Goal: Task Accomplishment & Management: Manage account settings

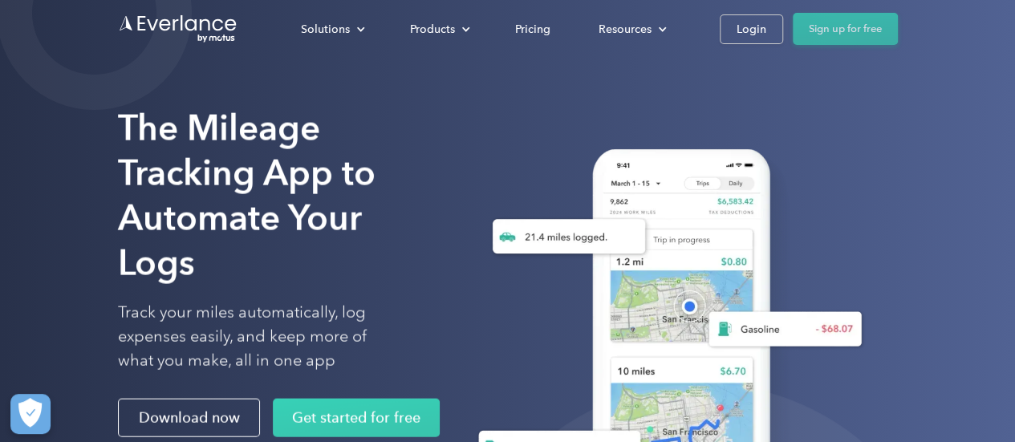
click at [814, 35] on link "Sign up for free" at bounding box center [845, 29] width 105 height 32
click at [744, 31] on div "Login" at bounding box center [752, 29] width 30 height 20
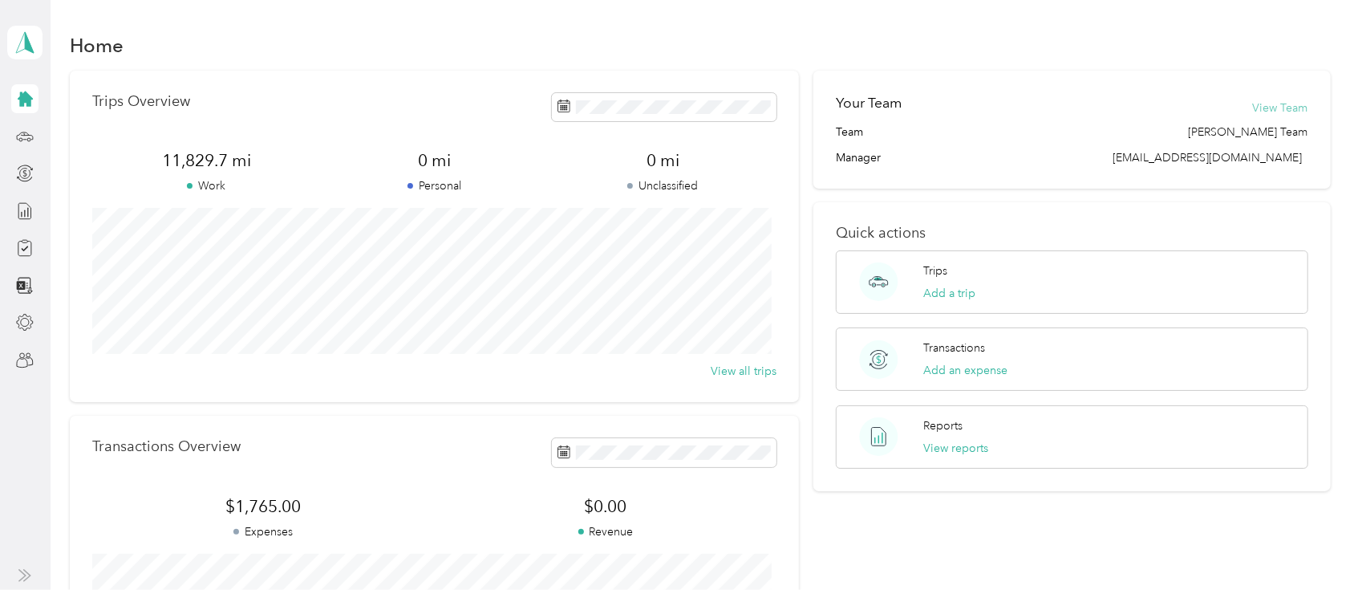
click at [1272, 111] on button "View Team" at bounding box center [1280, 107] width 55 height 17
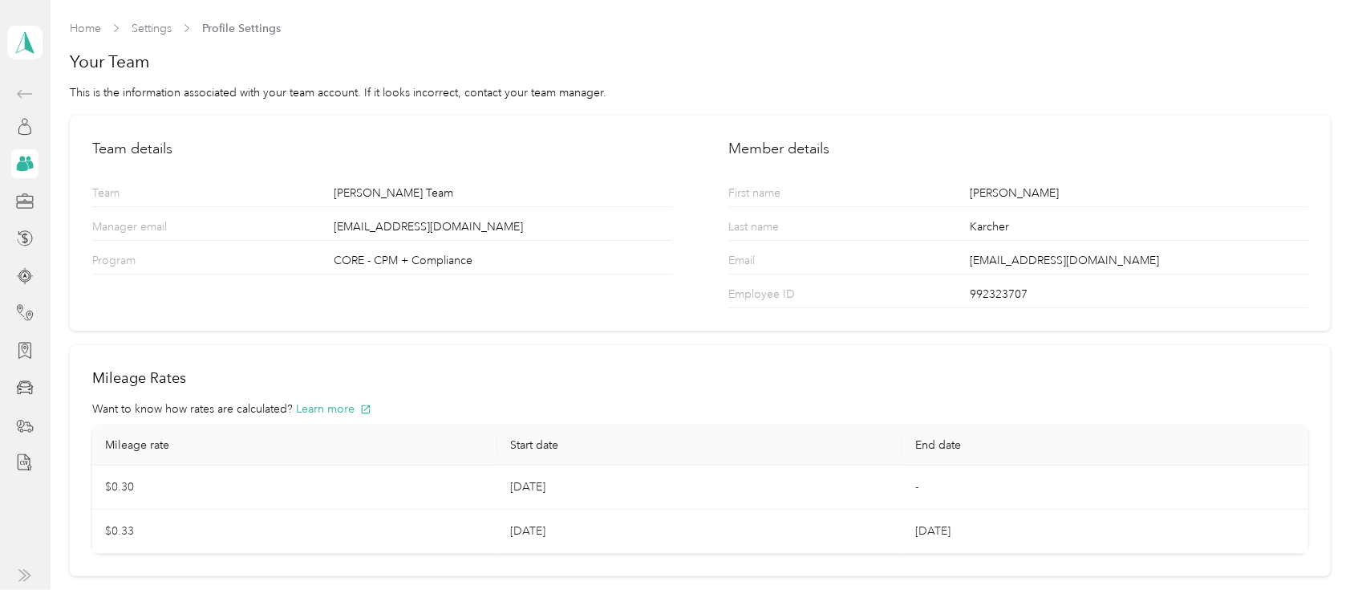
click at [26, 166] on icon at bounding box center [22, 166] width 11 height 10
click at [15, 99] on icon at bounding box center [24, 93] width 19 height 19
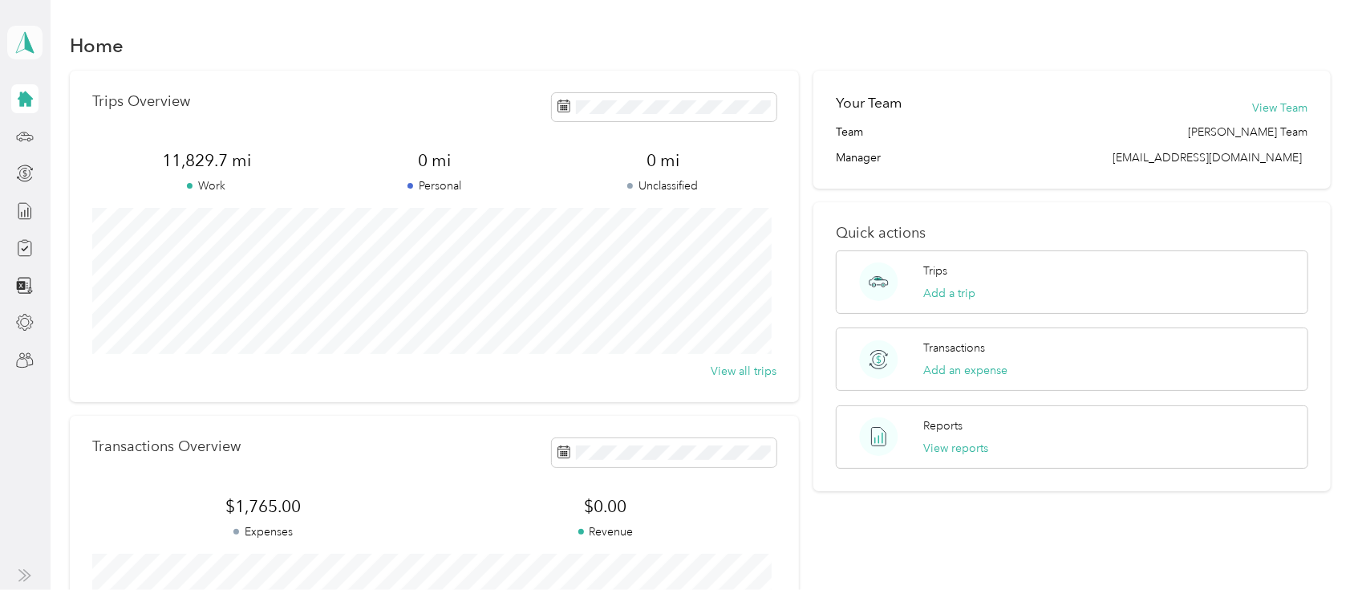
click at [26, 42] on polygon at bounding box center [29, 41] width 9 height 21
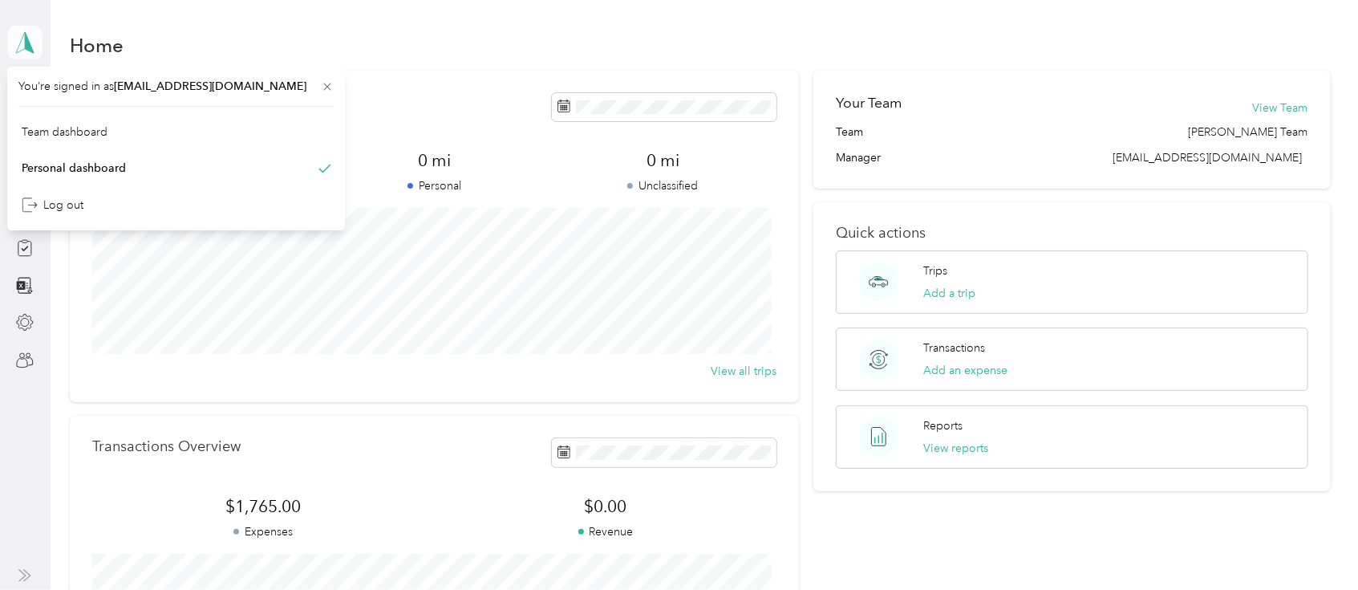
click at [26, 42] on polygon at bounding box center [29, 41] width 9 height 21
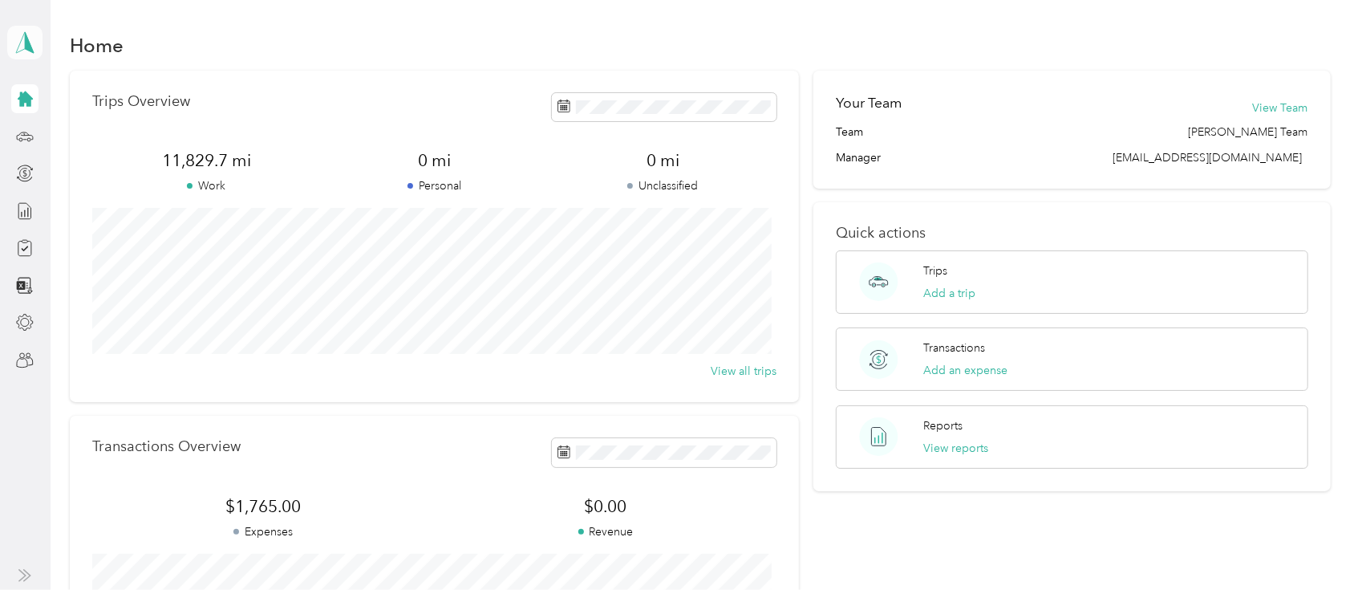
click at [26, 42] on polygon at bounding box center [29, 41] width 9 height 21
click at [47, 126] on div "Team dashboard" at bounding box center [65, 122] width 86 height 17
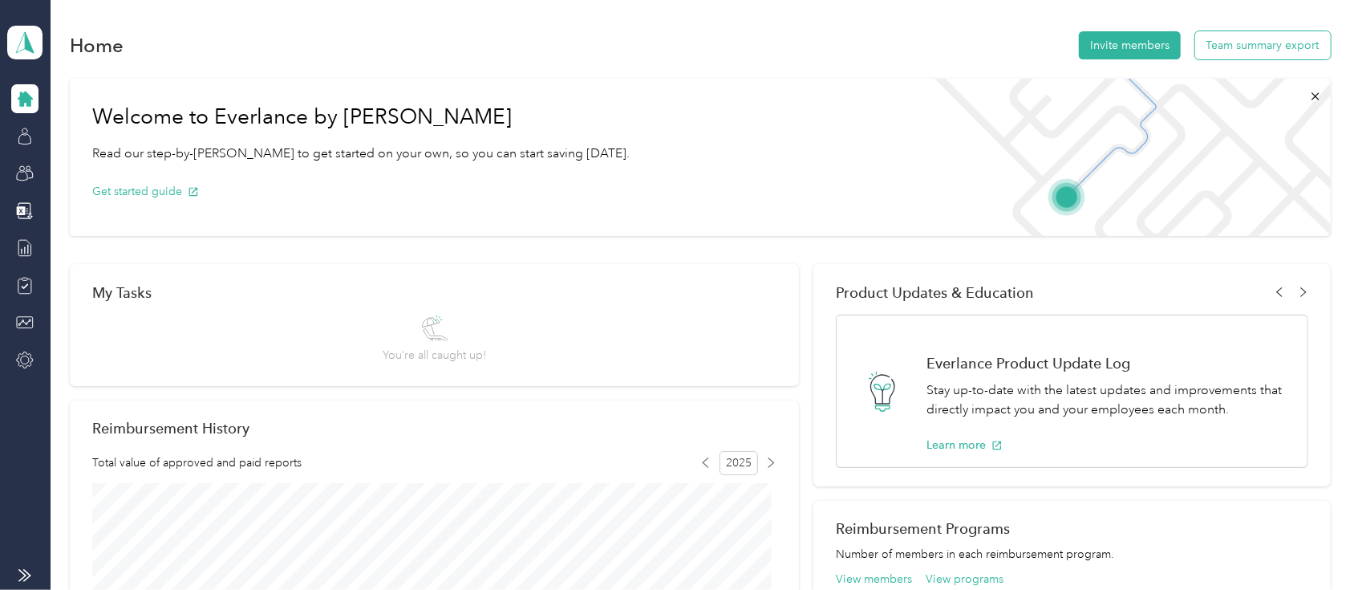
click at [1233, 47] on button "Team summary export" at bounding box center [1264, 45] width 136 height 28
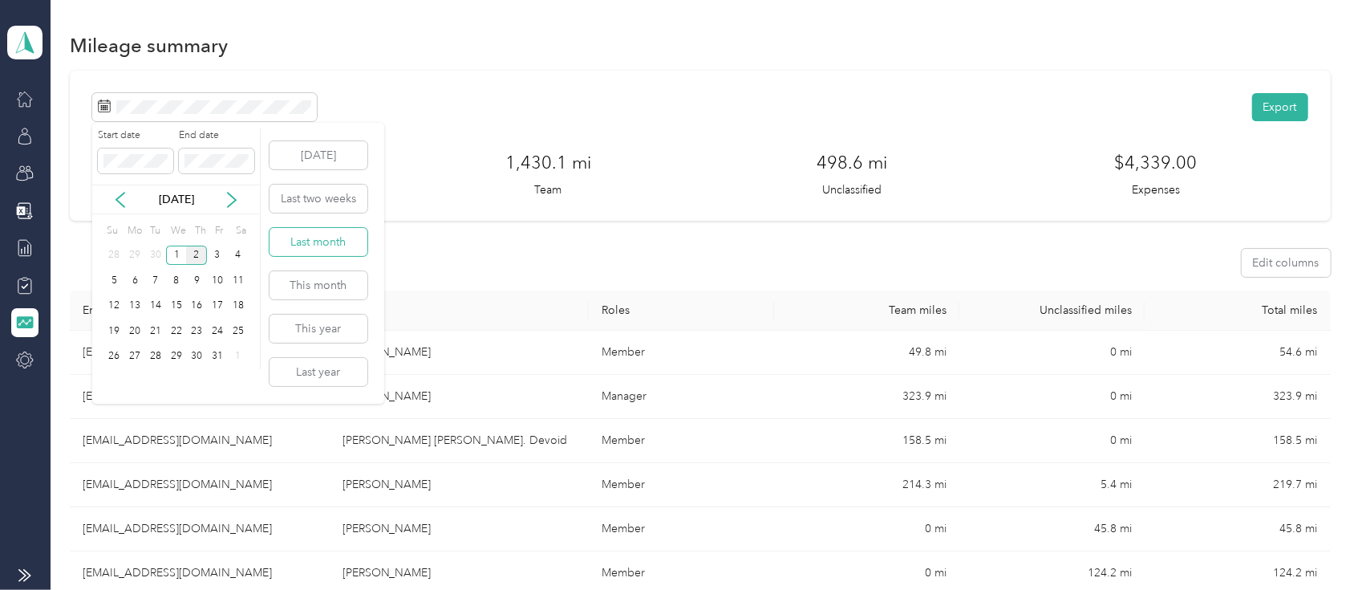
click at [335, 246] on button "Last month" at bounding box center [319, 242] width 98 height 28
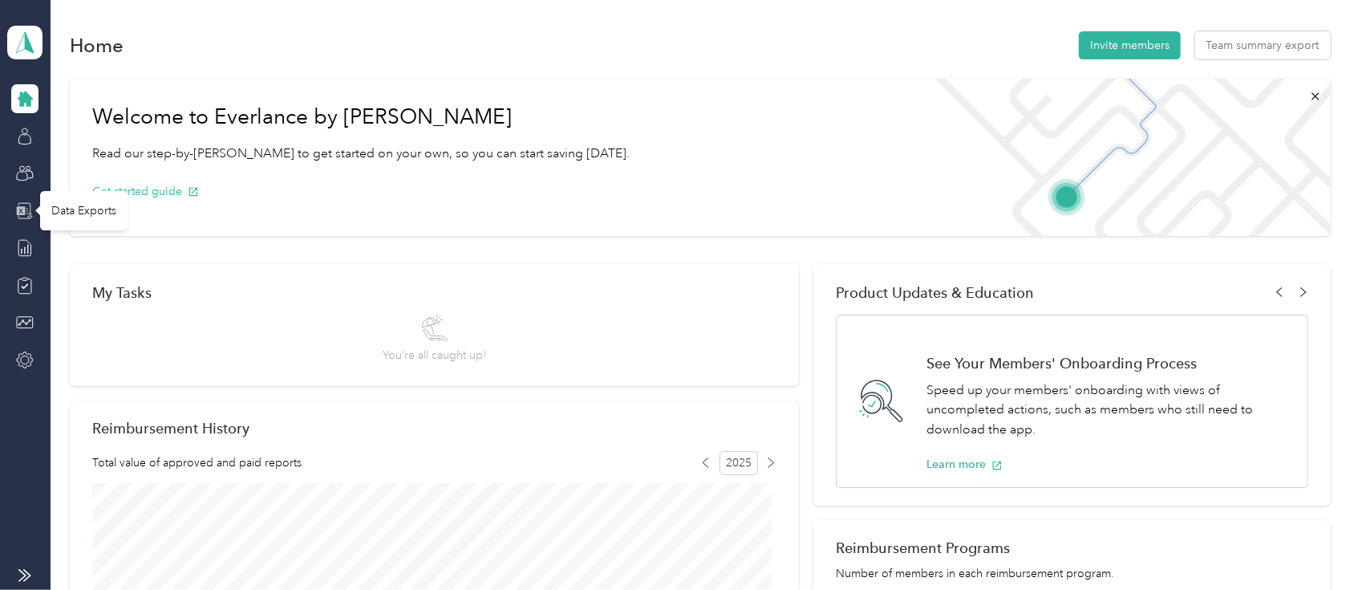
click at [29, 213] on icon at bounding box center [25, 210] width 15 height 17
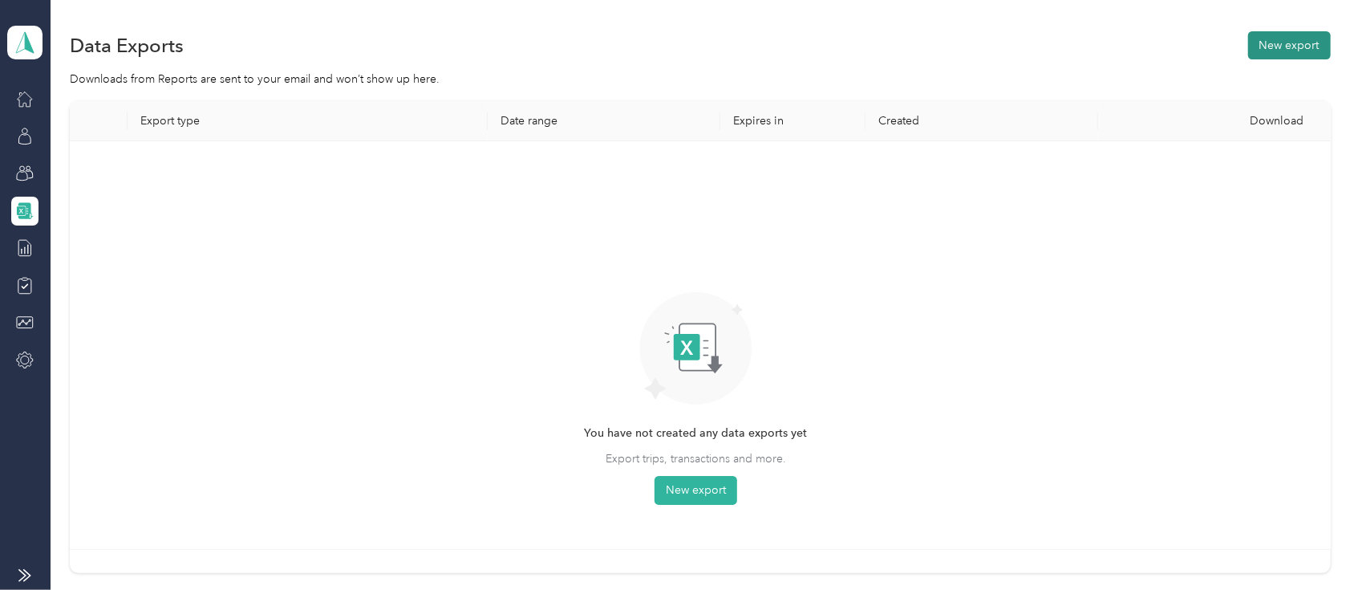
click at [1263, 54] on button "New export" at bounding box center [1290, 45] width 83 height 28
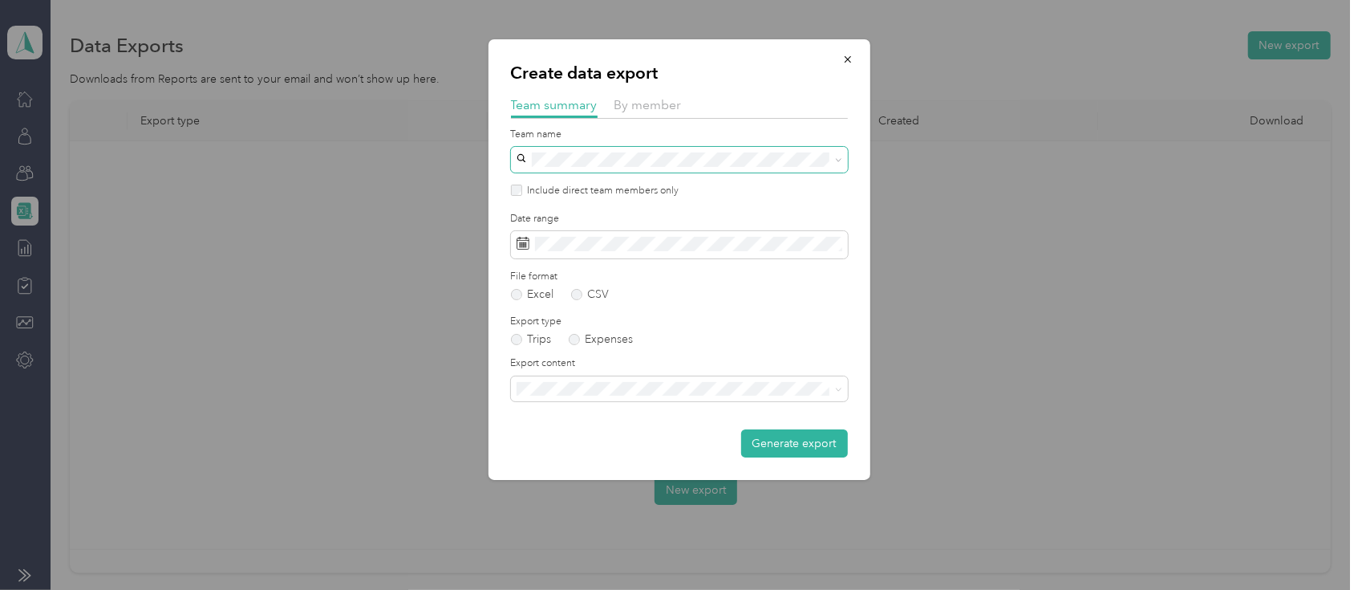
click at [839, 161] on icon at bounding box center [838, 159] width 7 height 7
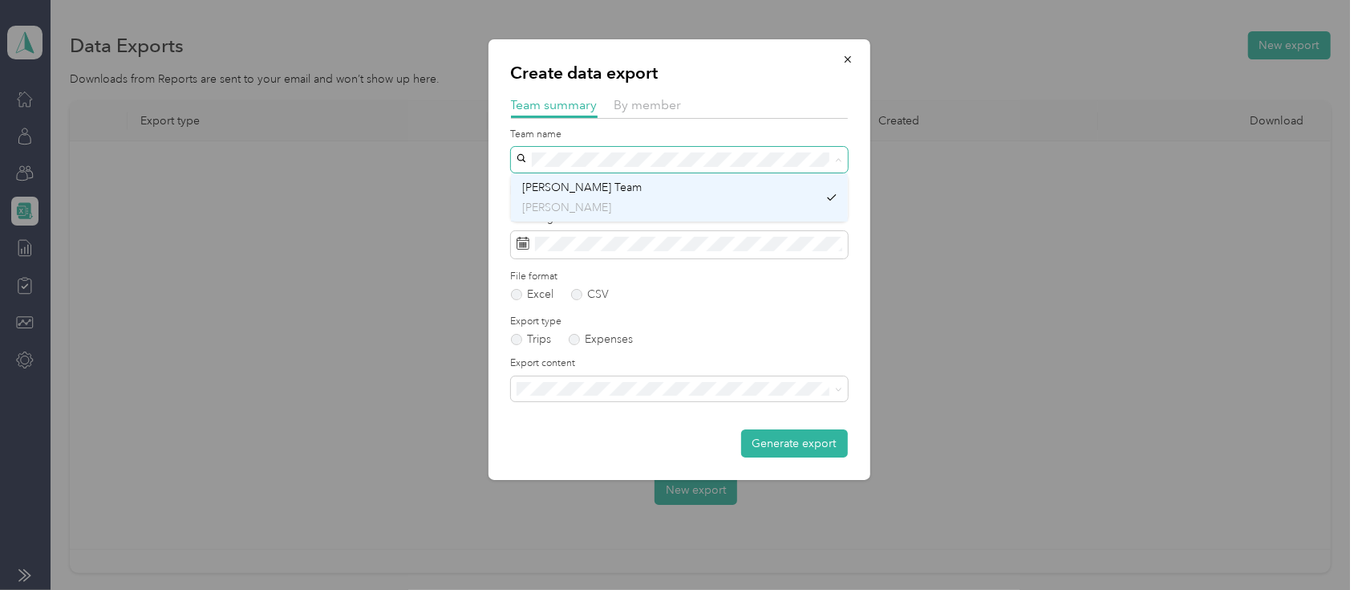
click at [714, 183] on div "[PERSON_NAME] Team [PERSON_NAME]" at bounding box center [670, 197] width 296 height 37
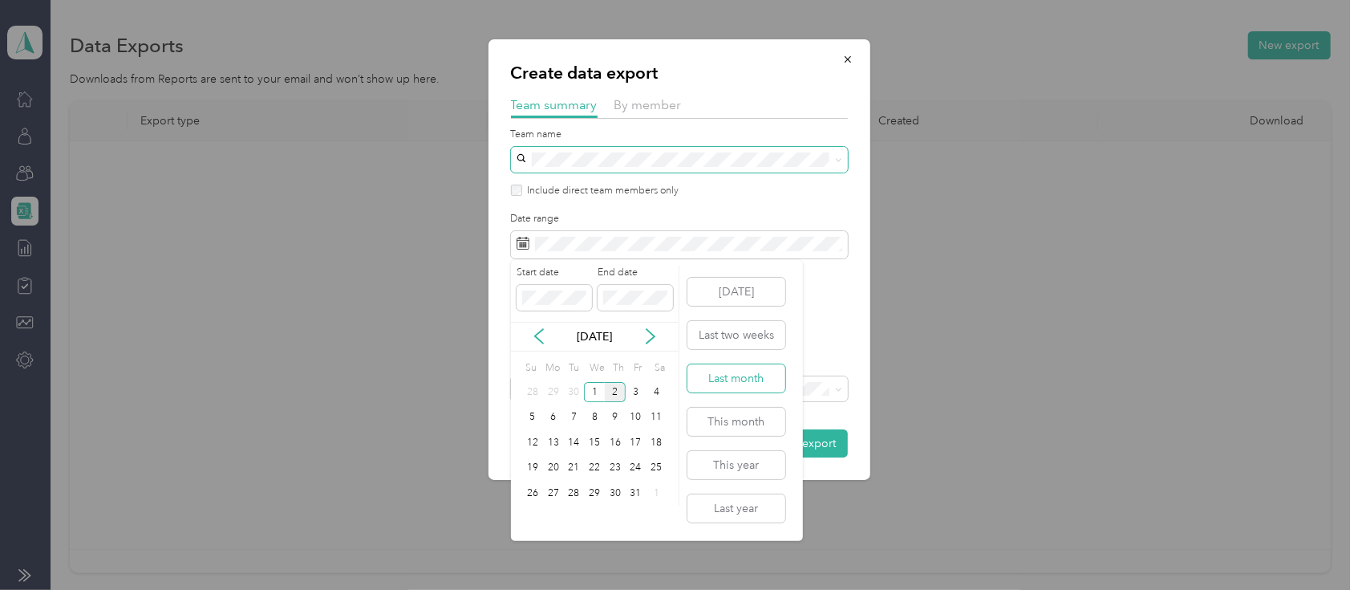
click at [745, 384] on button "Last month" at bounding box center [737, 378] width 98 height 28
click at [540, 337] on icon at bounding box center [539, 336] width 16 height 16
click at [636, 385] on div "1" at bounding box center [636, 392] width 21 height 20
click at [655, 339] on icon at bounding box center [651, 336] width 16 height 16
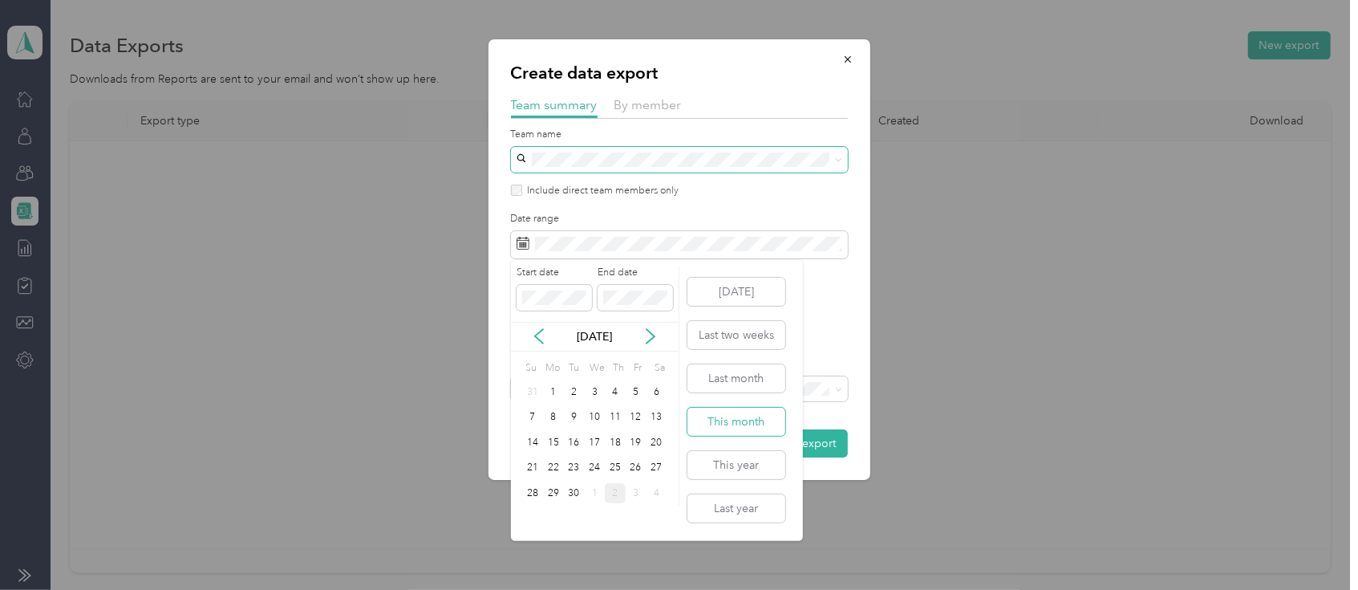
click at [740, 415] on button "This month" at bounding box center [737, 422] width 98 height 28
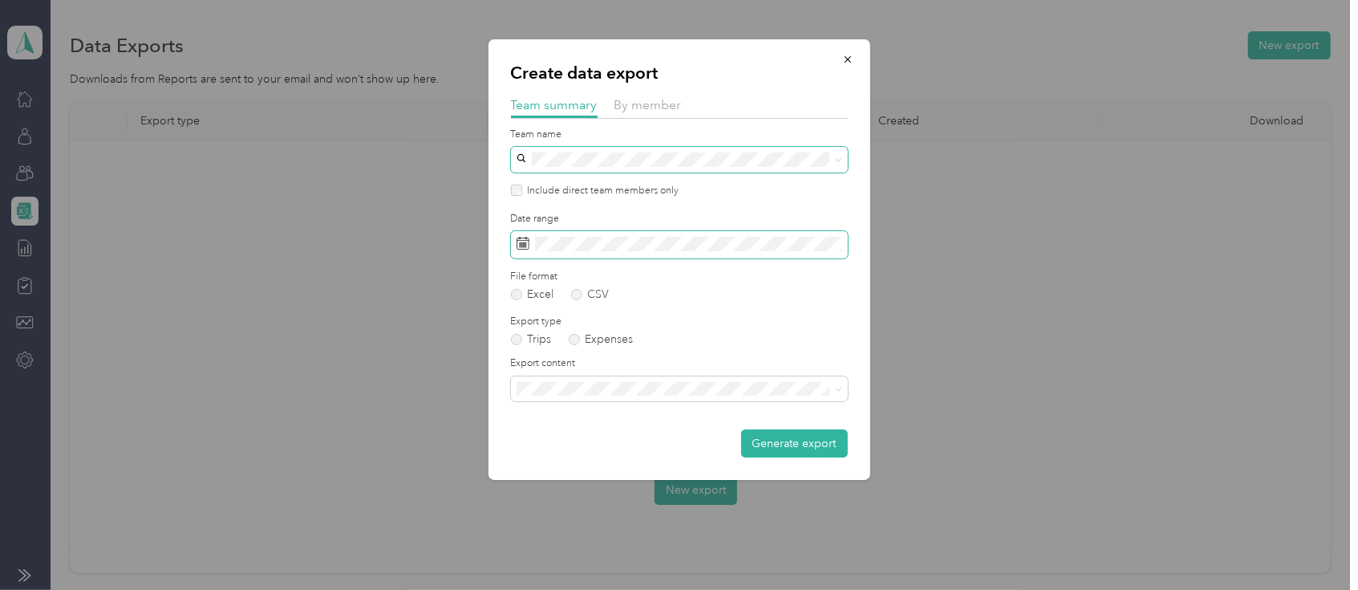
click at [728, 251] on span at bounding box center [679, 244] width 337 height 27
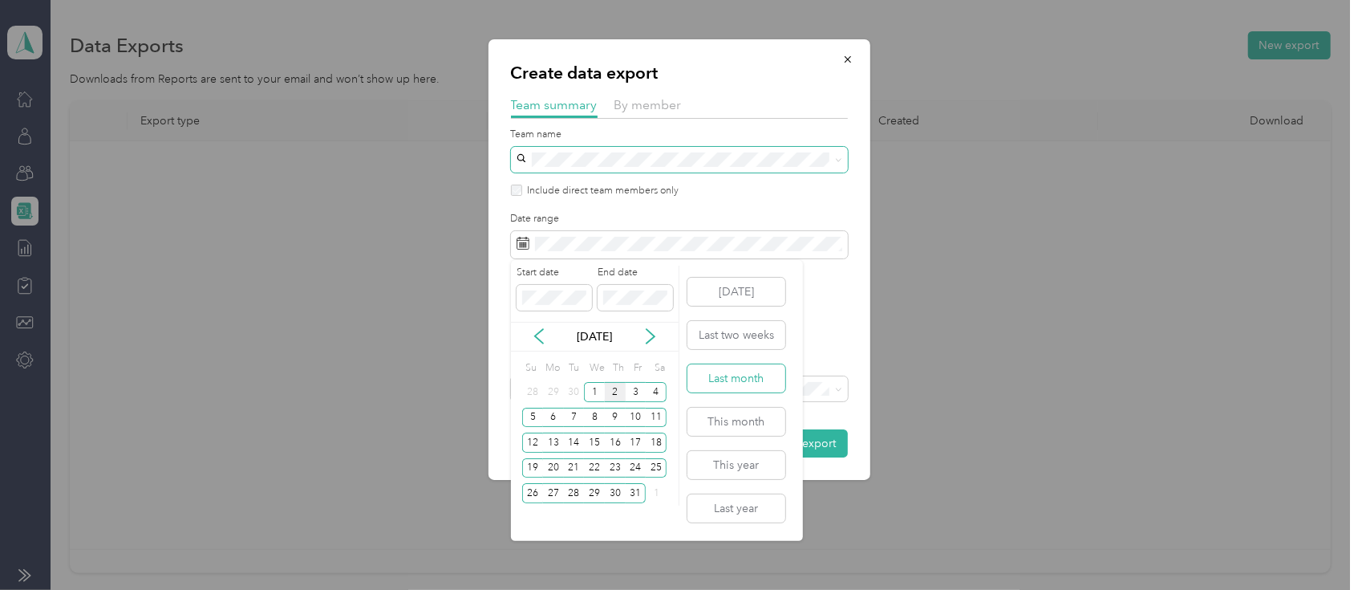
click at [723, 382] on button "Last month" at bounding box center [737, 378] width 98 height 28
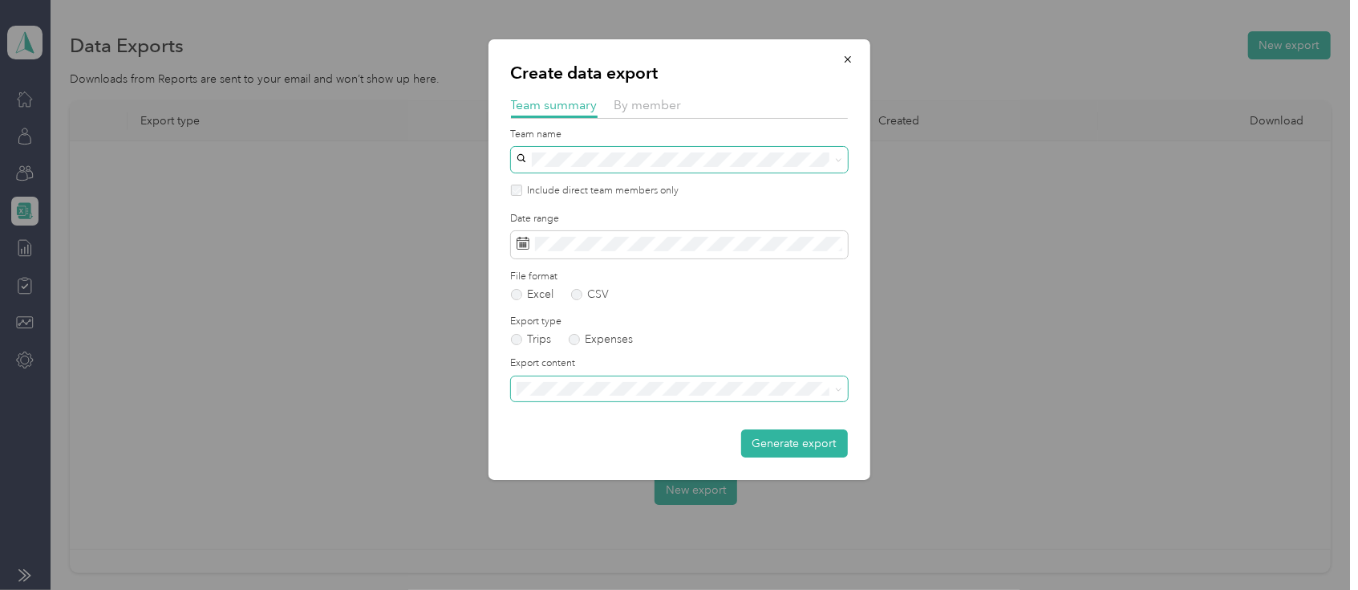
click at [834, 395] on span at bounding box center [679, 389] width 337 height 26
click at [837, 384] on span at bounding box center [838, 389] width 7 height 14
click at [802, 447] on button "Generate export" at bounding box center [794, 443] width 107 height 28
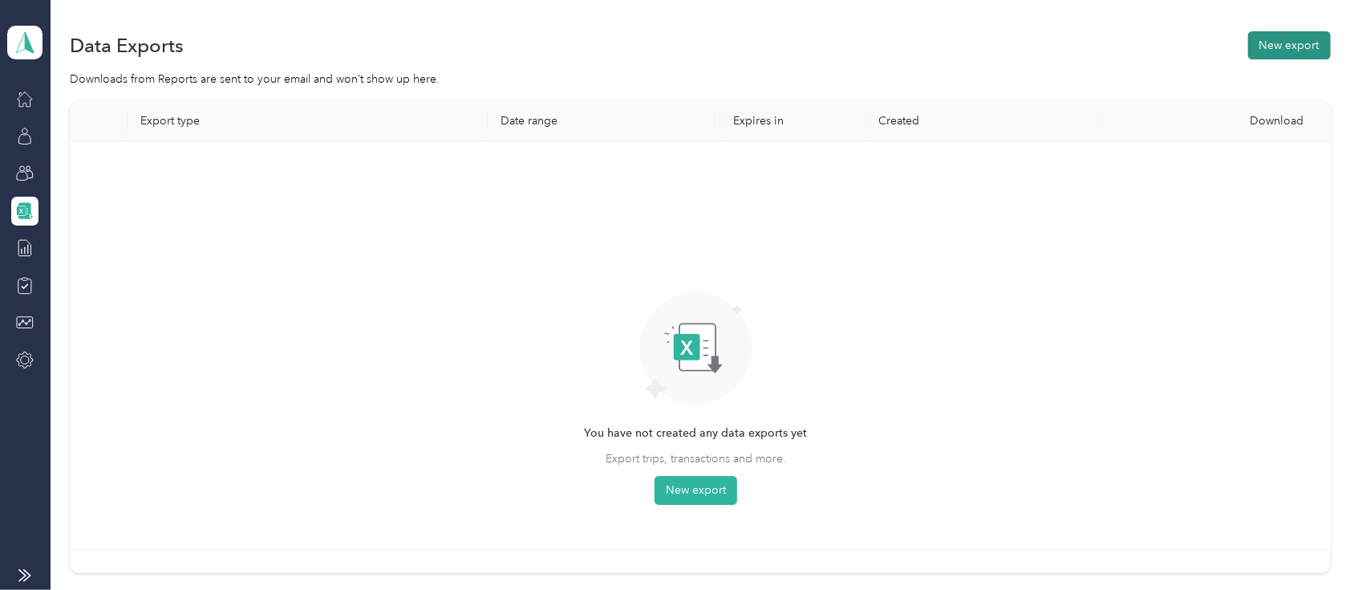
click at [1285, 43] on button "New export" at bounding box center [1290, 45] width 83 height 28
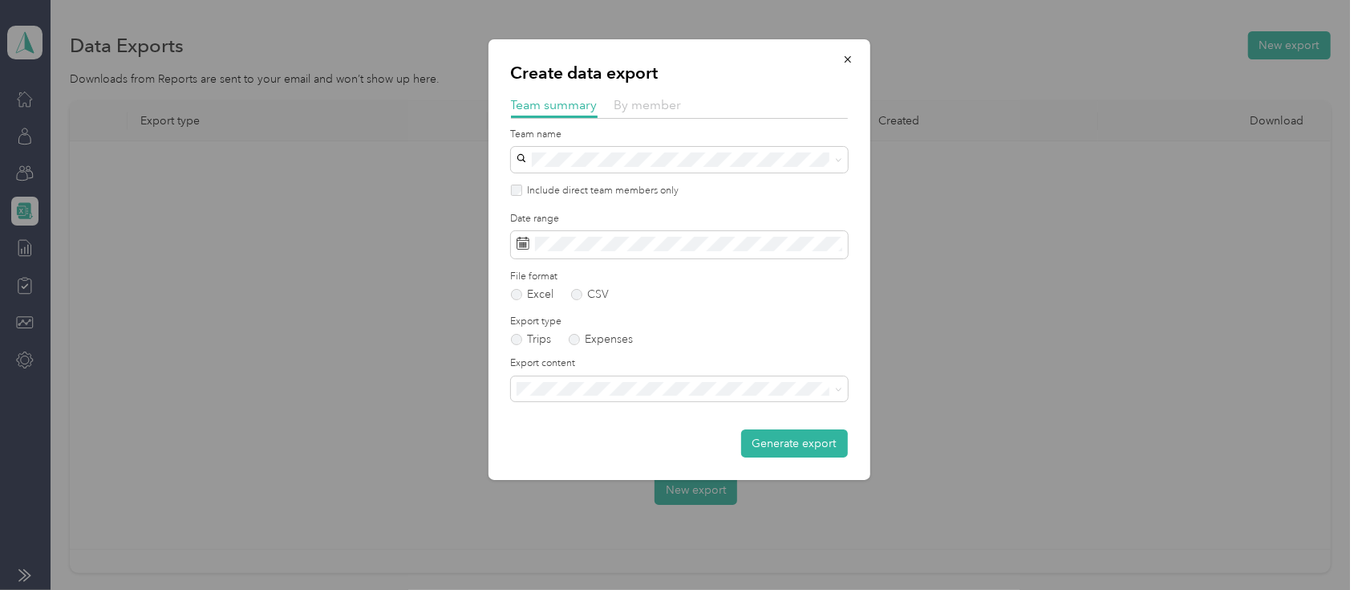
click at [651, 107] on span "By member" at bounding box center [648, 104] width 67 height 15
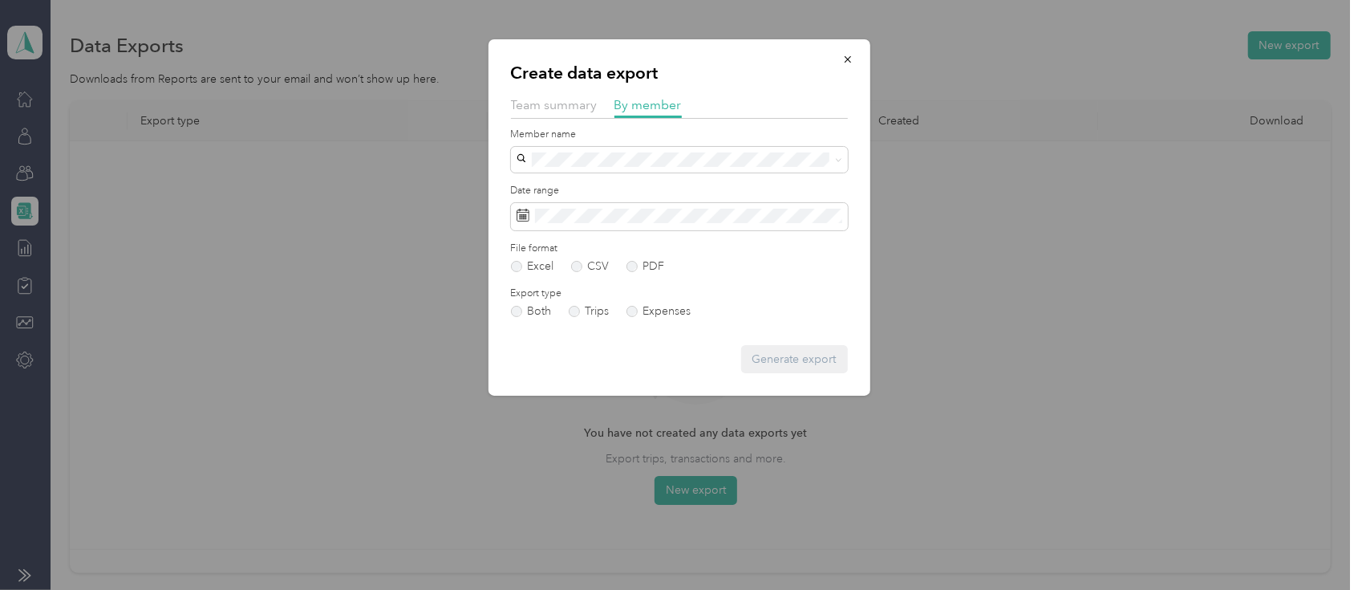
click at [680, 363] on ol "[PERSON_NAME] [PERSON_NAME] [PERSON_NAME] [PERSON_NAME]. Devoid [PERSON_NAME] […" at bounding box center [679, 280] width 337 height 225
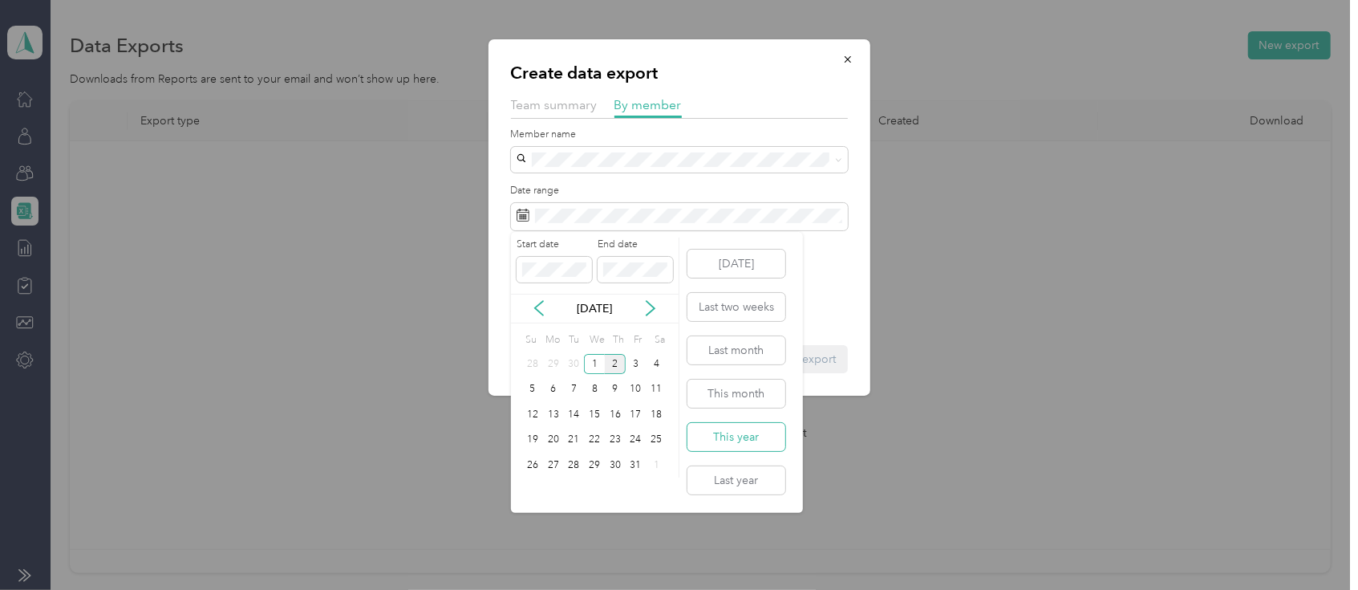
click at [746, 433] on button "This year" at bounding box center [737, 437] width 98 height 28
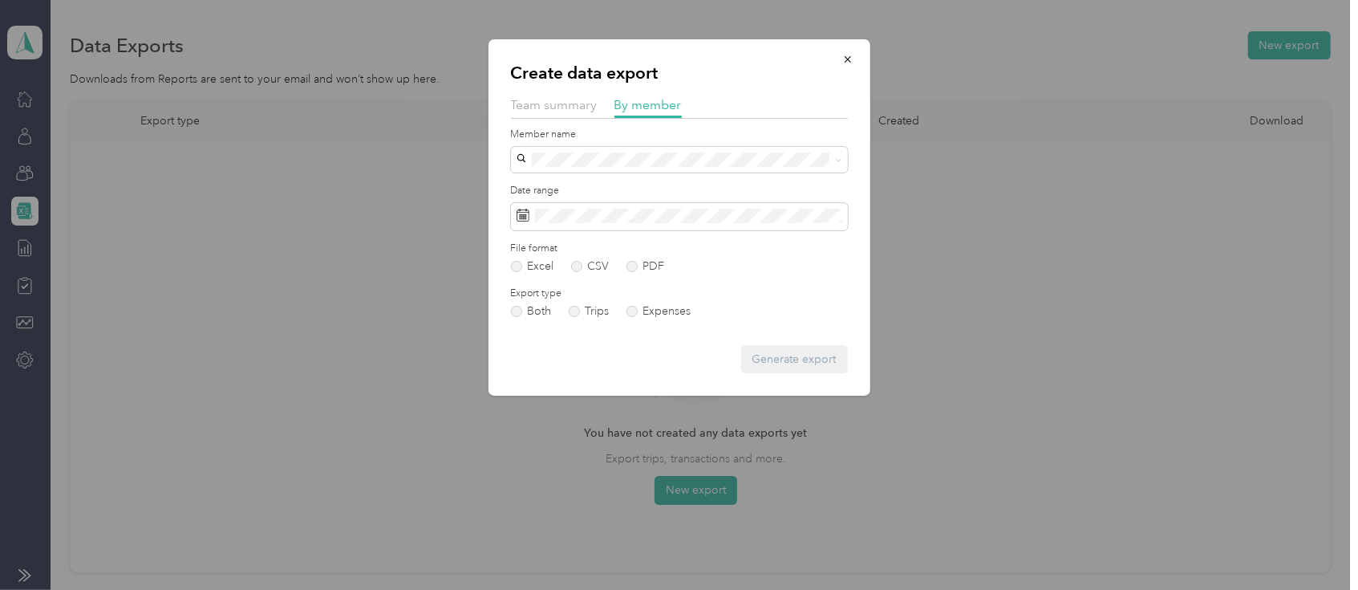
click at [788, 356] on div "Generate export" at bounding box center [679, 359] width 337 height 28
click at [636, 349] on div "[PERSON_NAME]" at bounding box center [679, 350] width 315 height 17
click at [770, 359] on button "Generate export" at bounding box center [794, 359] width 107 height 28
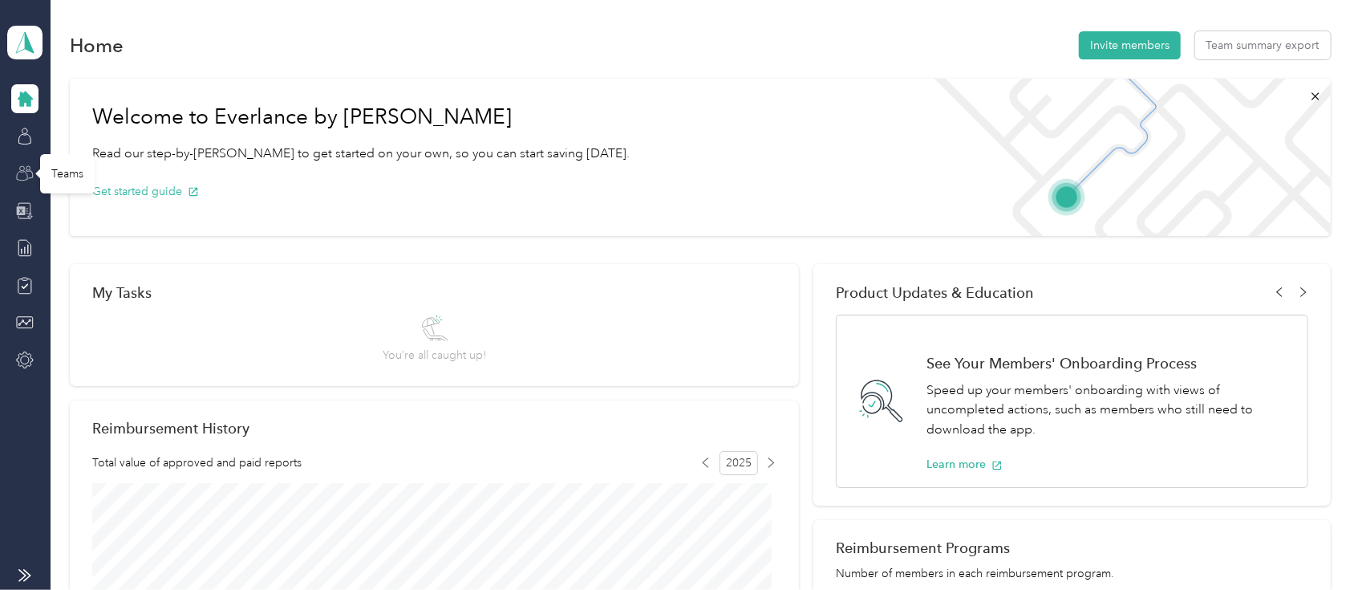
click at [30, 173] on icon at bounding box center [25, 173] width 18 height 18
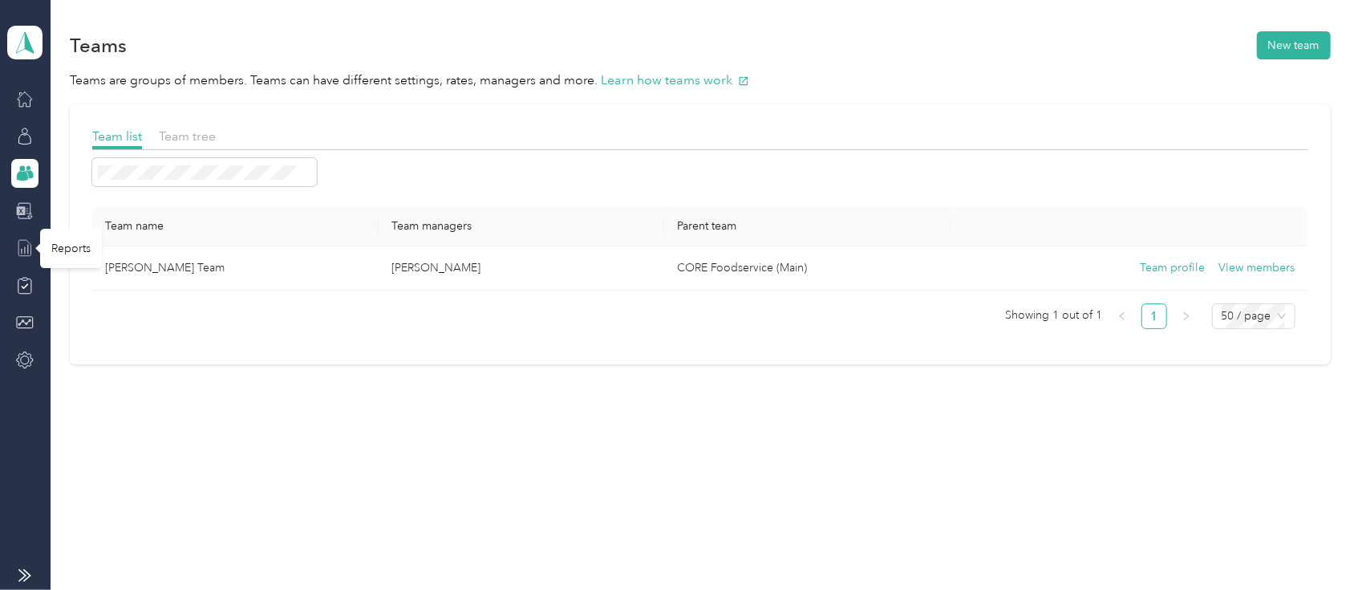
click at [28, 247] on line at bounding box center [28, 249] width 0 height 9
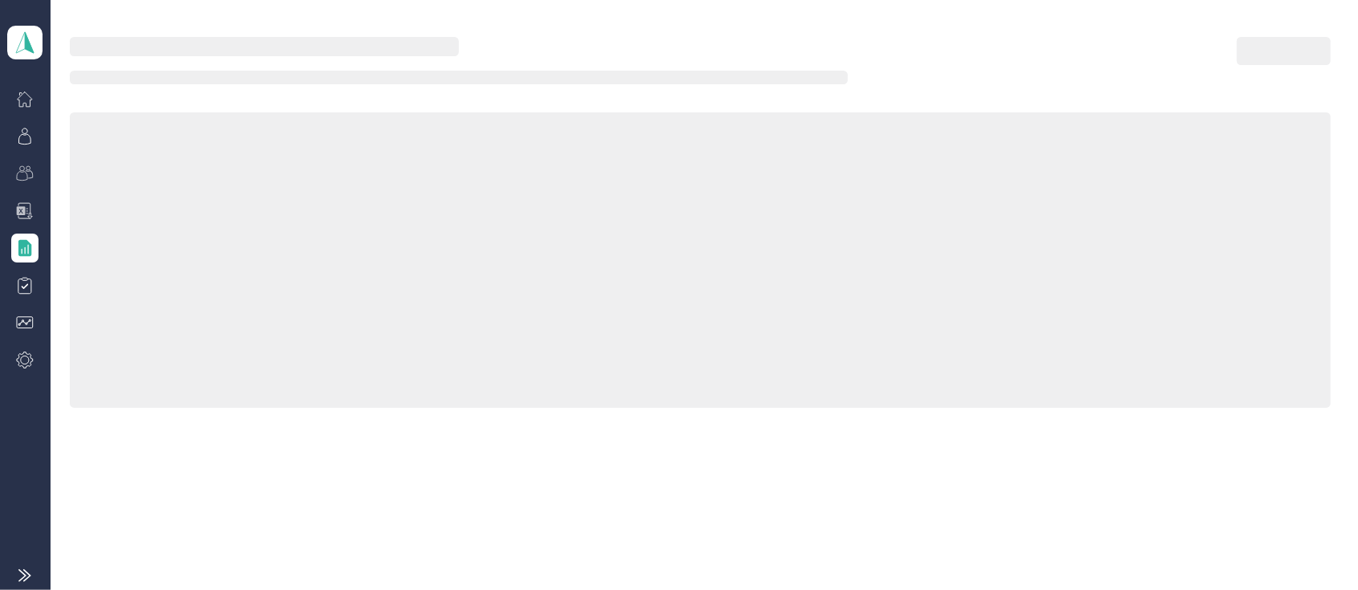
click at [27, 247] on icon at bounding box center [24, 248] width 13 height 17
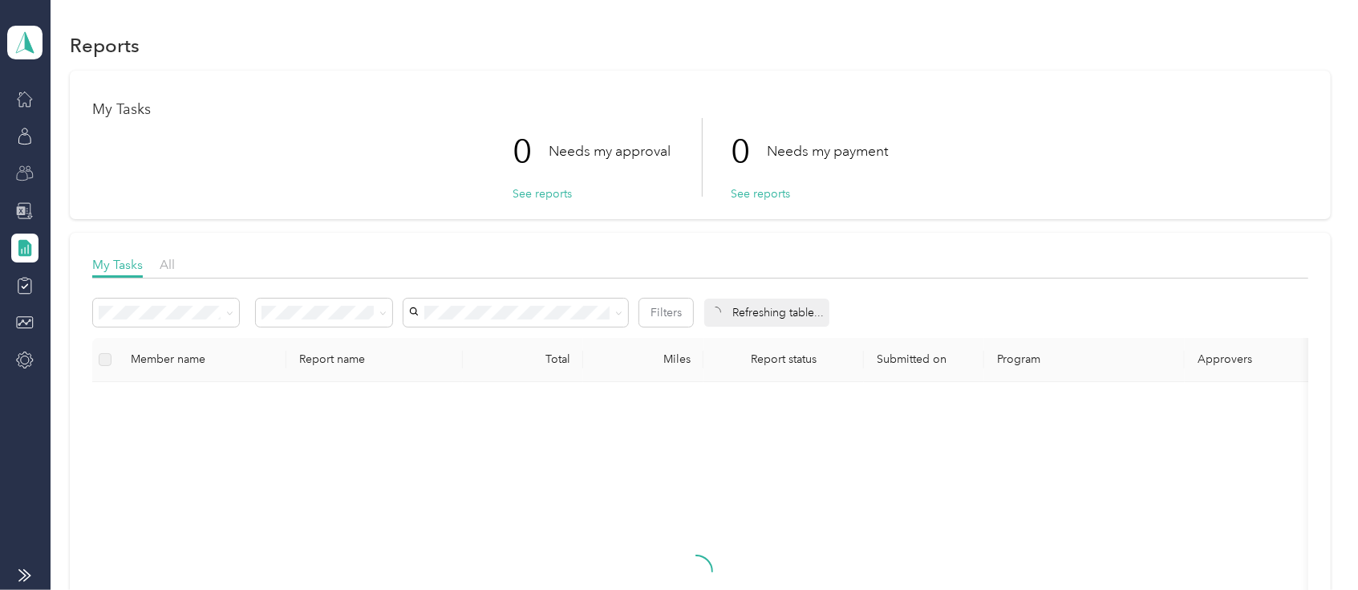
click at [181, 249] on div "My Tasks All Filters Refreshing table... Member name Report name Total Miles Re…" at bounding box center [700, 523] width 1261 height 580
click at [167, 261] on span "All" at bounding box center [167, 264] width 15 height 15
click at [30, 319] on icon at bounding box center [25, 323] width 18 height 18
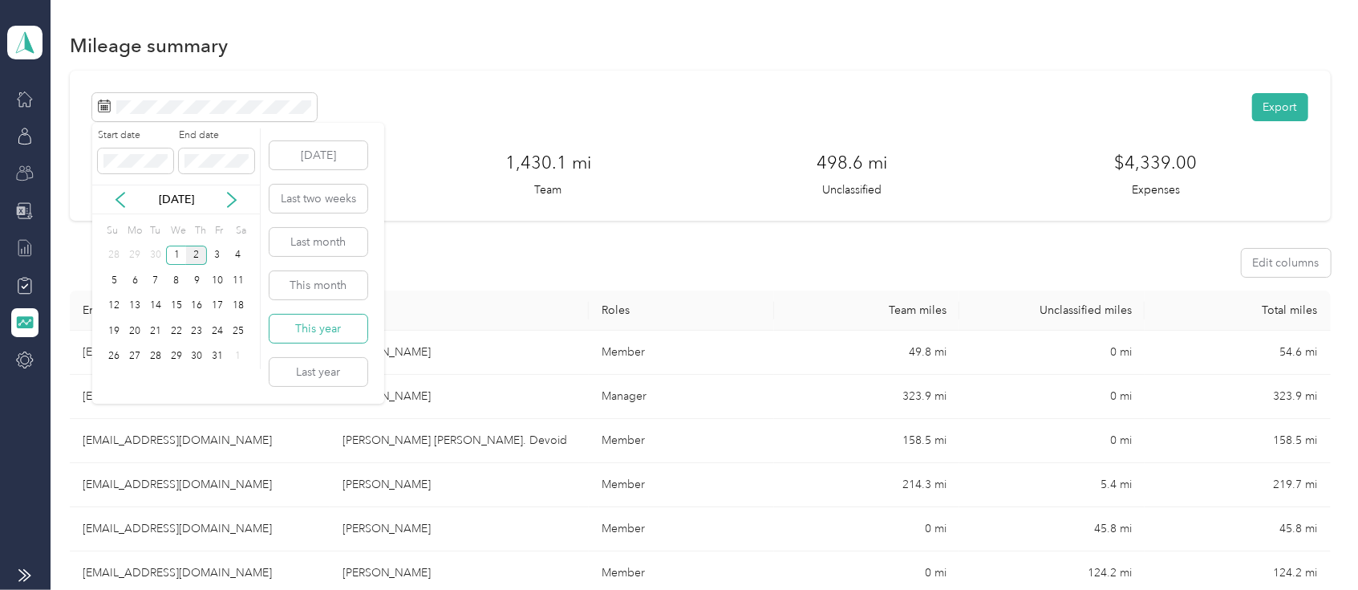
click at [301, 328] on button "This year" at bounding box center [319, 329] width 98 height 28
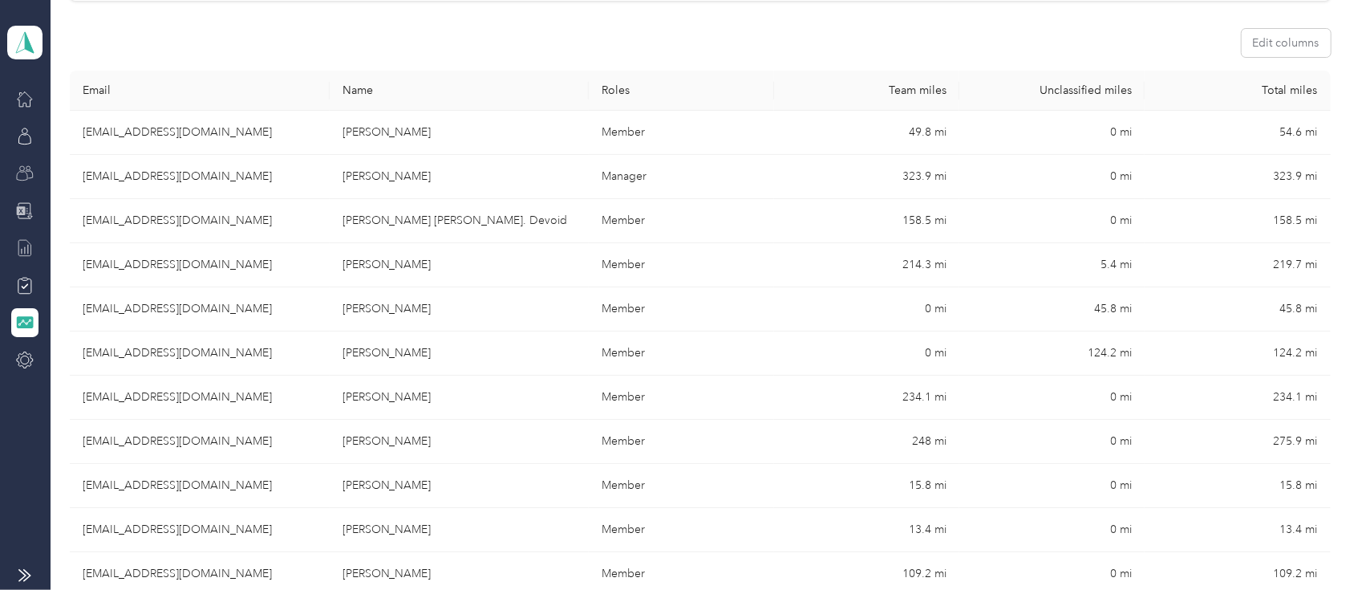
scroll to position [274, 0]
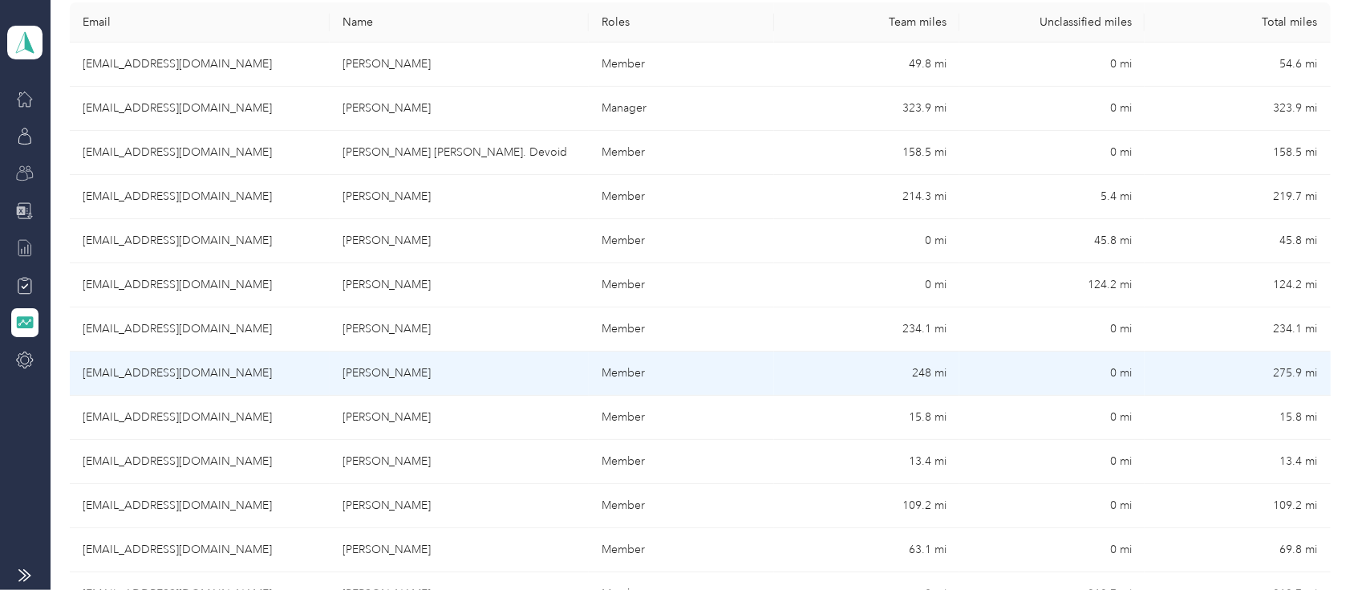
click at [183, 367] on td "[EMAIL_ADDRESS][DOMAIN_NAME]" at bounding box center [200, 373] width 260 height 44
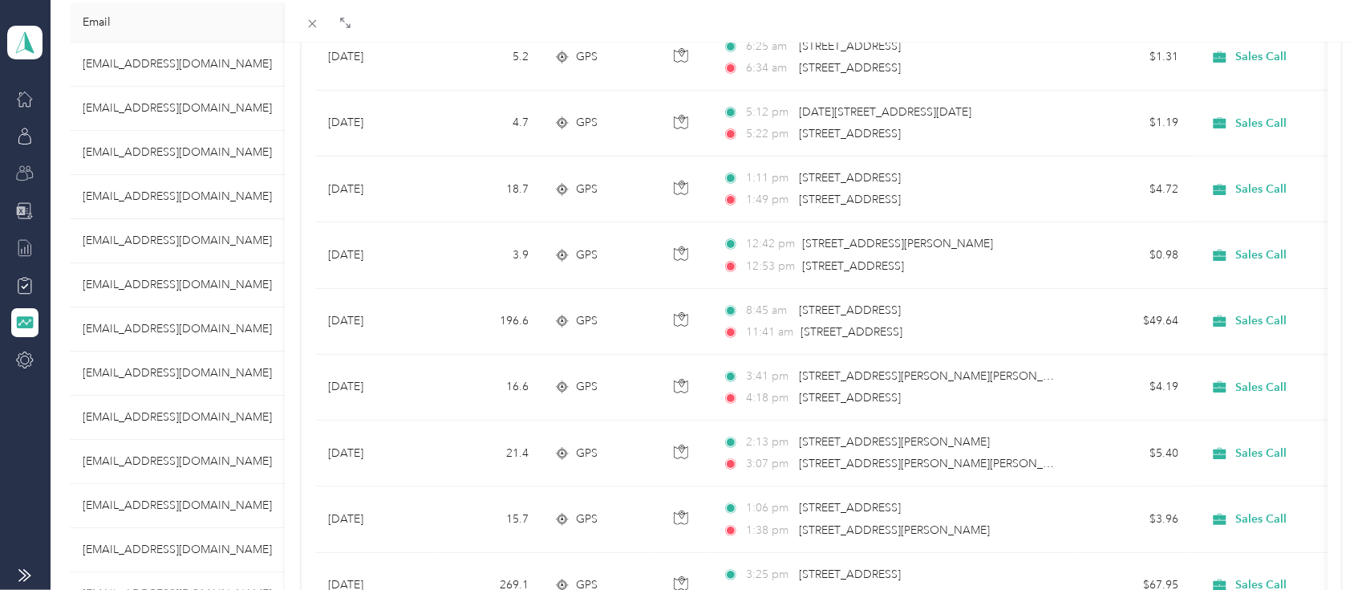
scroll to position [368, 0]
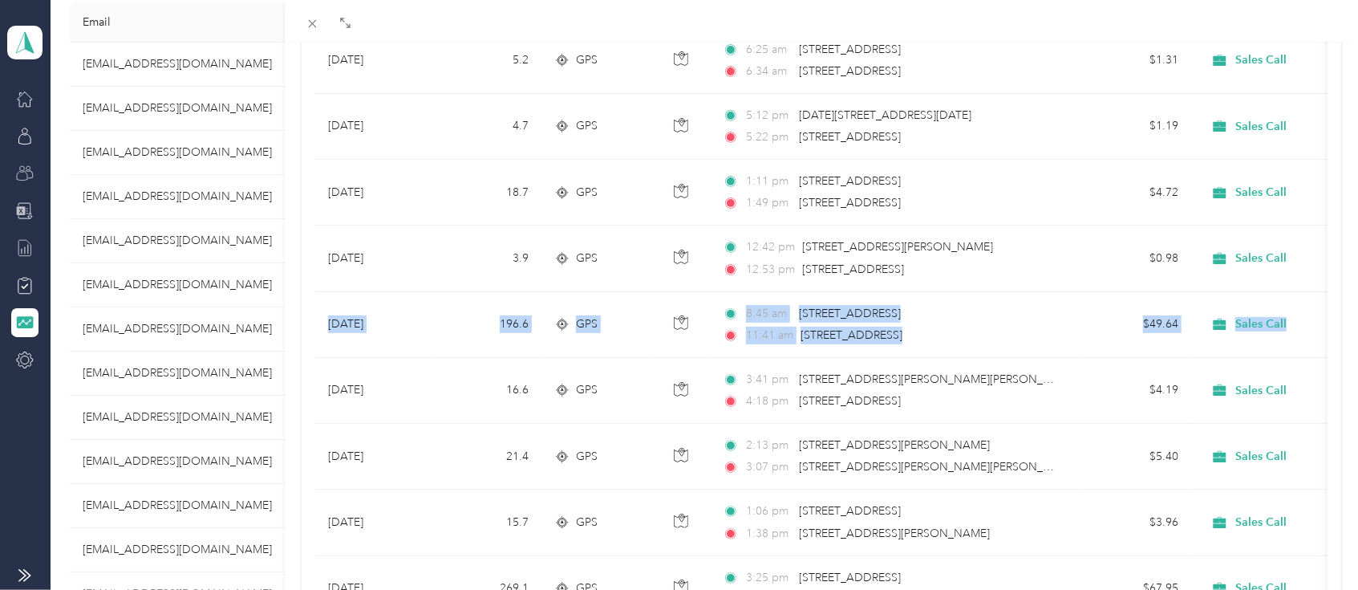
drag, startPoint x: 1322, startPoint y: 286, endPoint x: 1317, endPoint y: 297, distance: 12.6
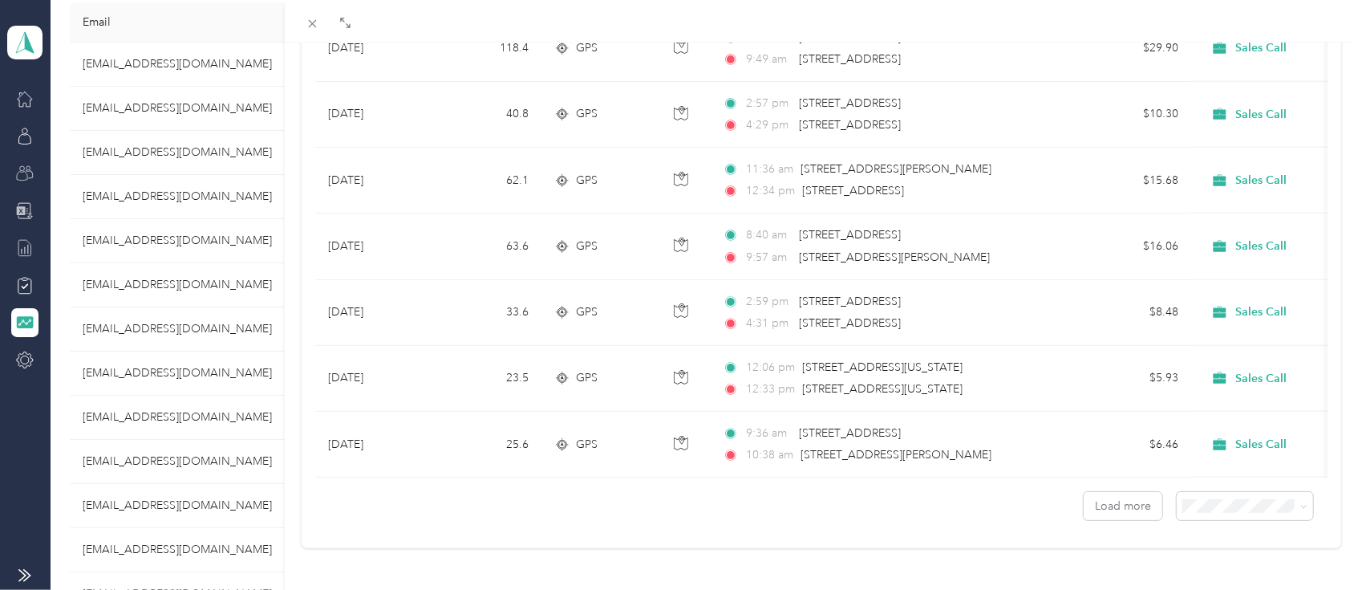
scroll to position [0, 0]
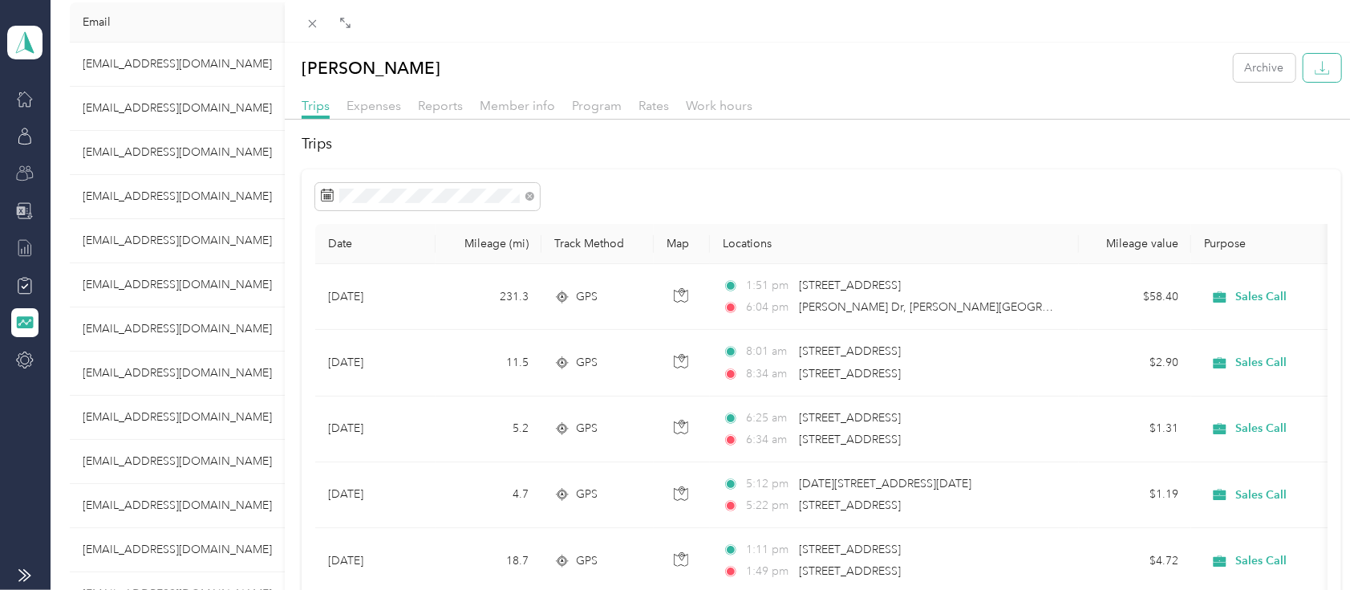
click at [1315, 63] on icon "button" at bounding box center [1322, 67] width 15 height 15
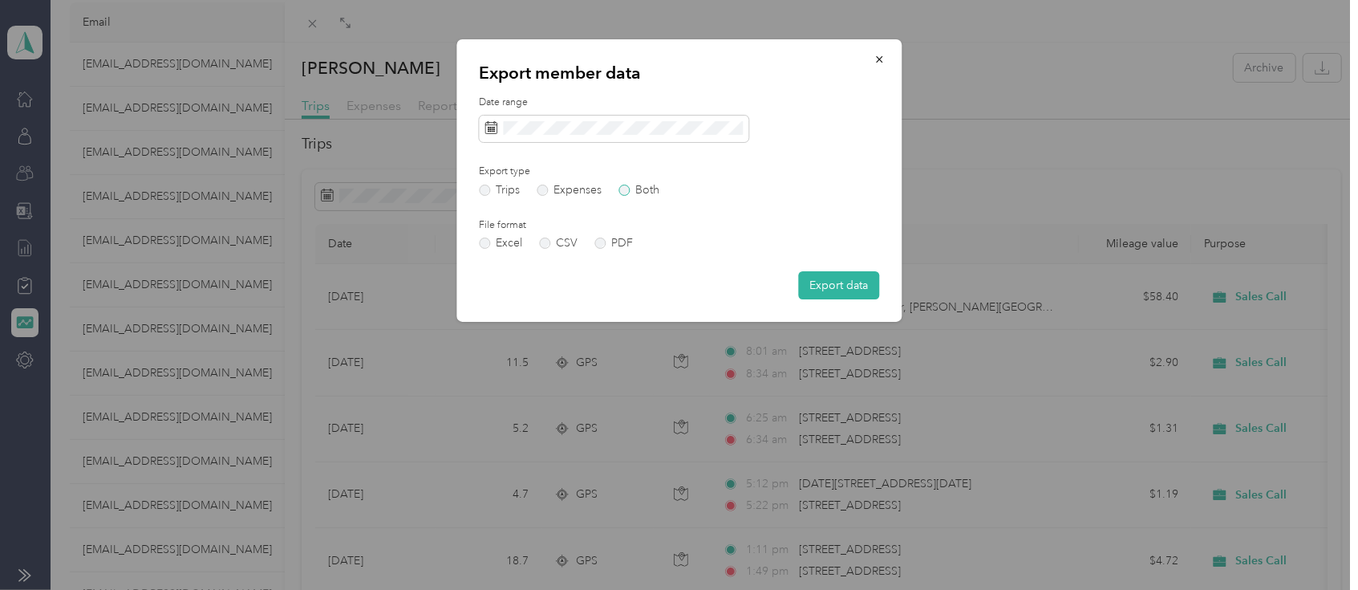
click at [627, 191] on label "Both" at bounding box center [639, 190] width 41 height 11
click at [830, 282] on button "Export data" at bounding box center [838, 285] width 81 height 28
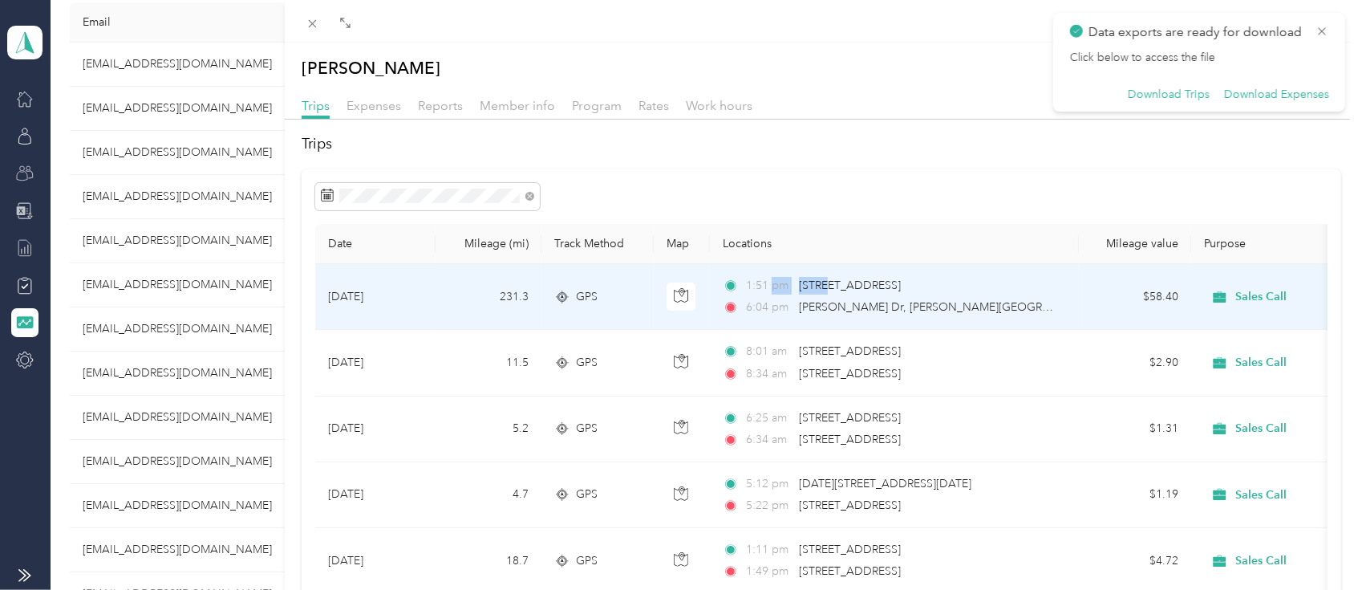
drag, startPoint x: 830, startPoint y: 281, endPoint x: 733, endPoint y: 277, distance: 96.4
click at [733, 277] on div "1:51 pm [STREET_ADDRESS]" at bounding box center [891, 286] width 337 height 18
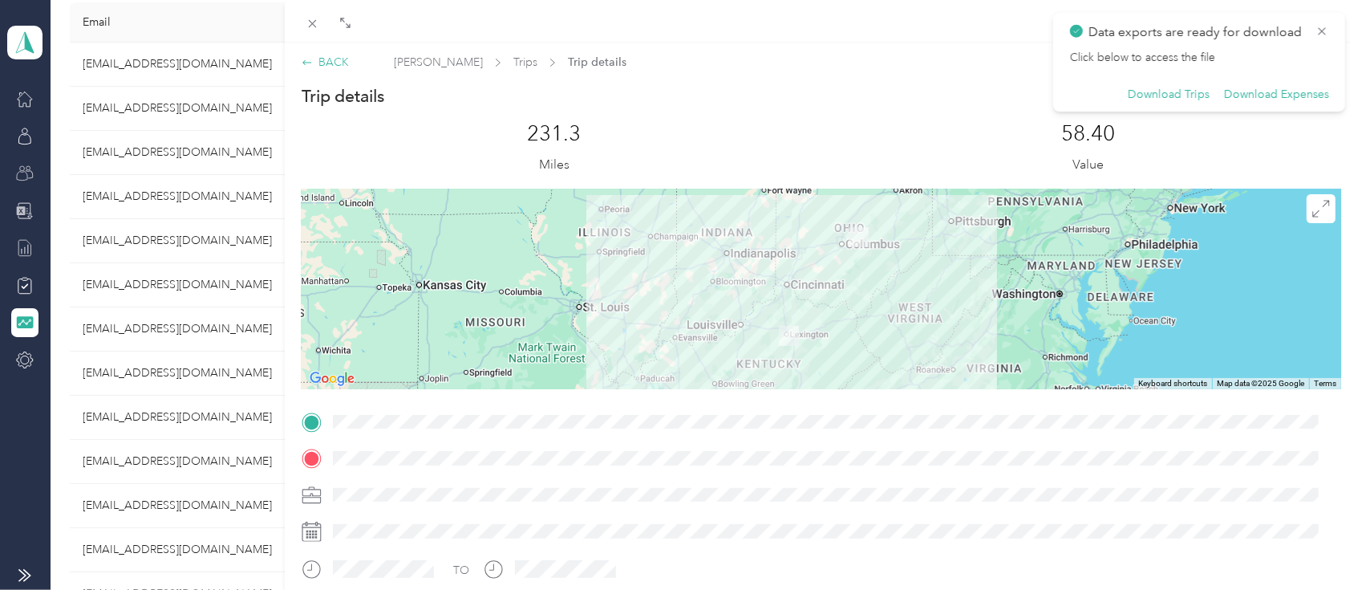
click at [327, 63] on div "BACK" at bounding box center [325, 62] width 47 height 17
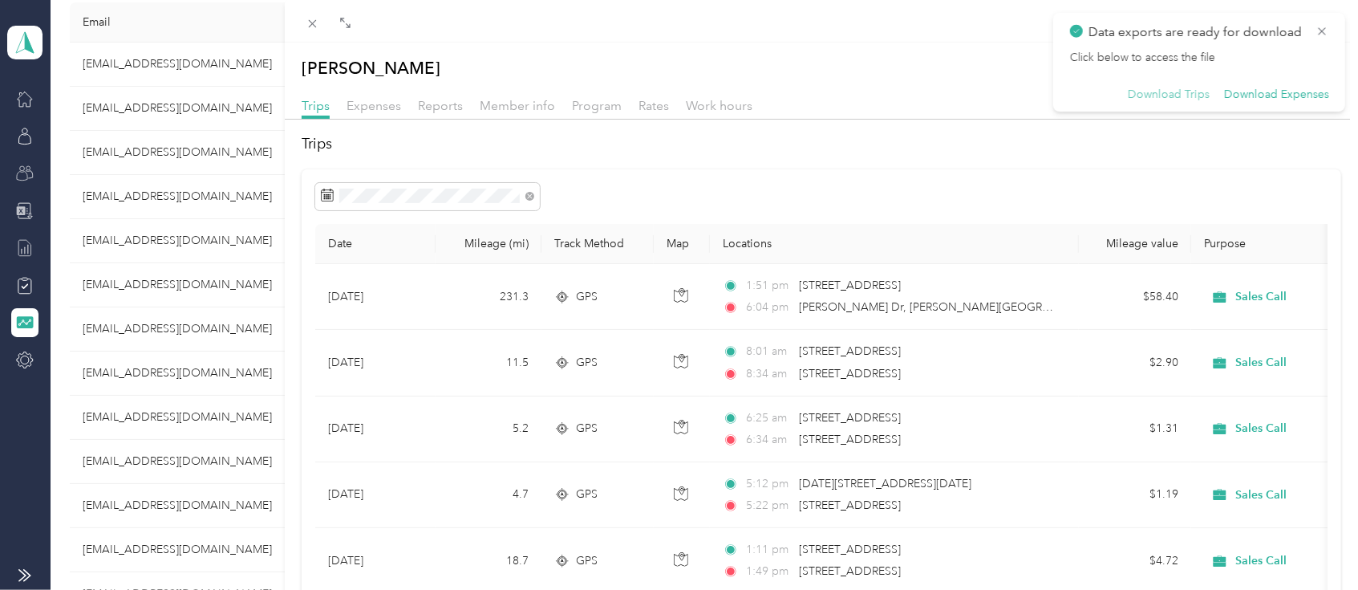
click at [1173, 98] on button "Download Trips" at bounding box center [1169, 94] width 82 height 14
click at [982, 151] on h2 "Trips" at bounding box center [822, 144] width 1040 height 22
